Goal: Transaction & Acquisition: Subscribe to service/newsletter

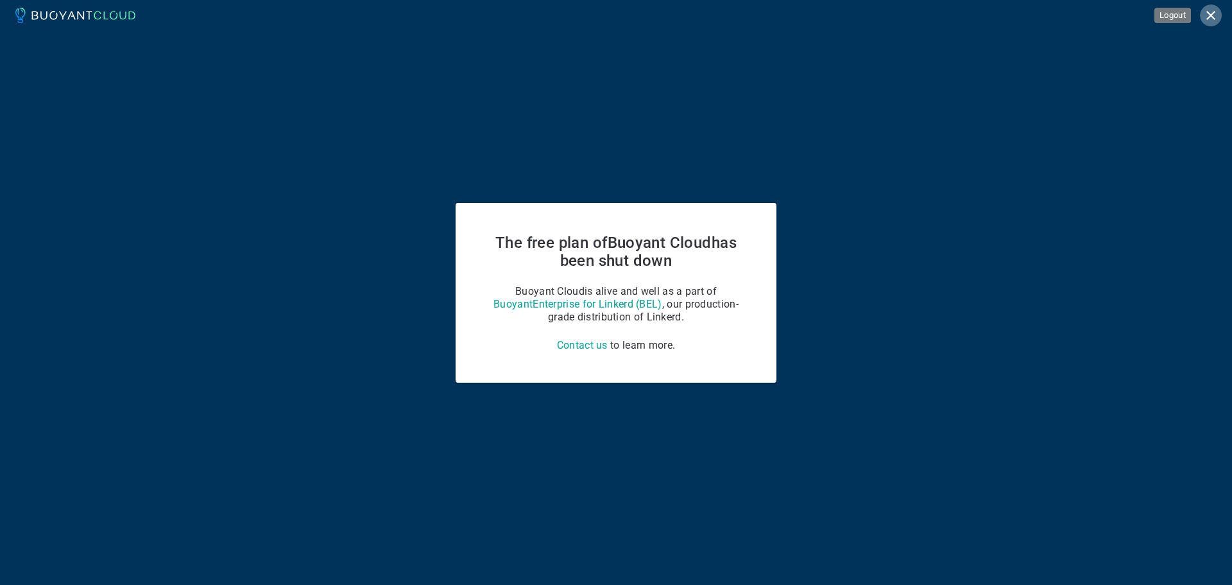
click at [1207, 10] on icon "Logout" at bounding box center [1210, 15] width 15 height 15
click at [1212, 17] on icon "Logout" at bounding box center [1211, 15] width 9 height 9
